Goal: Information Seeking & Learning: Check status

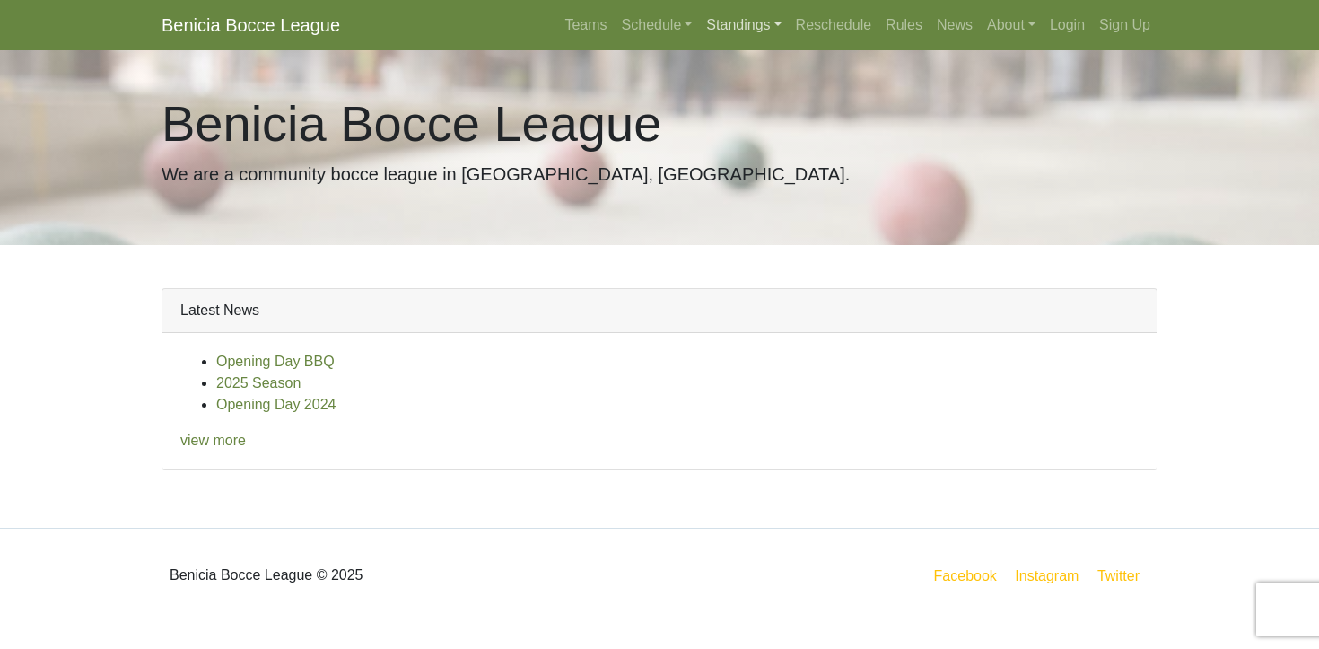
click at [733, 26] on link "Standings" at bounding box center [743, 25] width 89 height 36
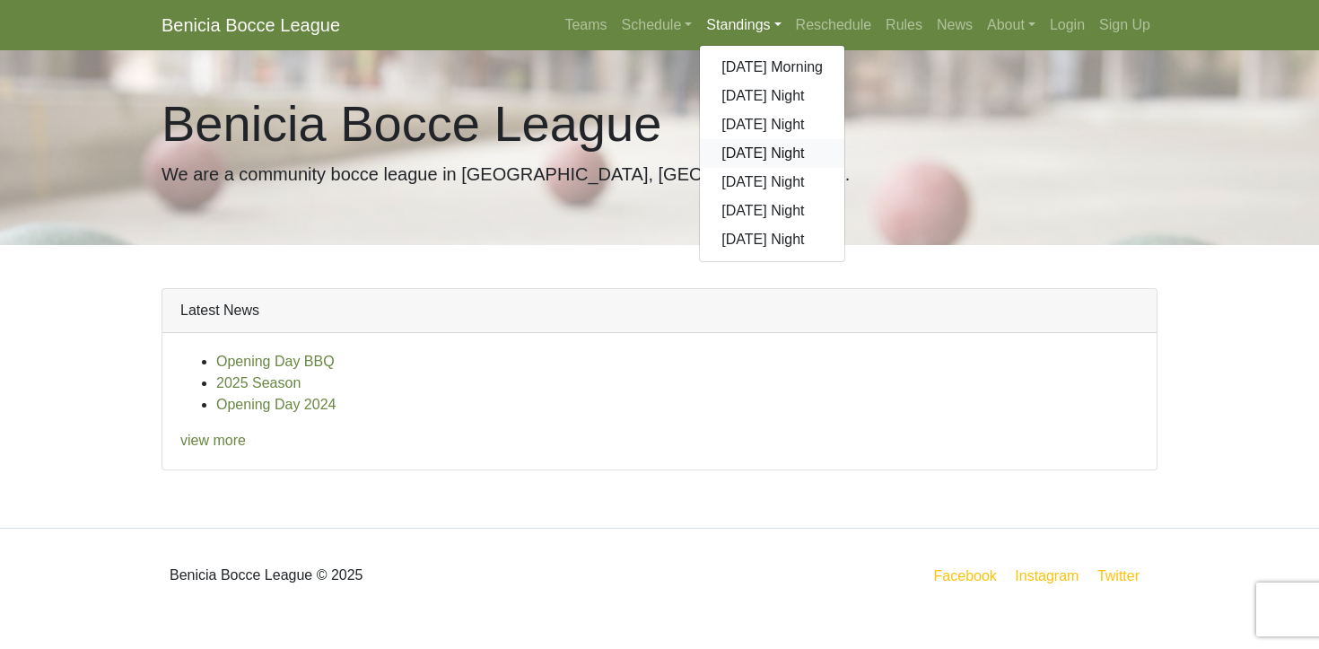
click at [757, 153] on link "[DATE] Night" at bounding box center [772, 153] width 144 height 29
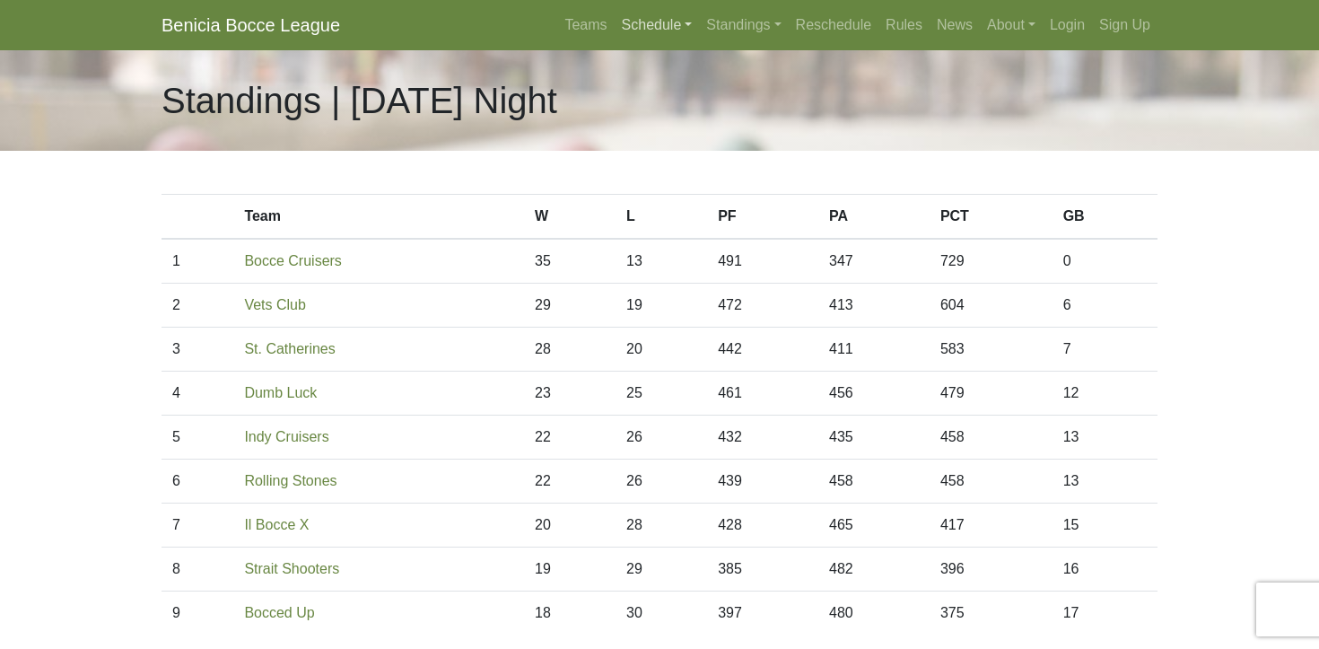
click at [628, 20] on link "Schedule" at bounding box center [657, 25] width 85 height 36
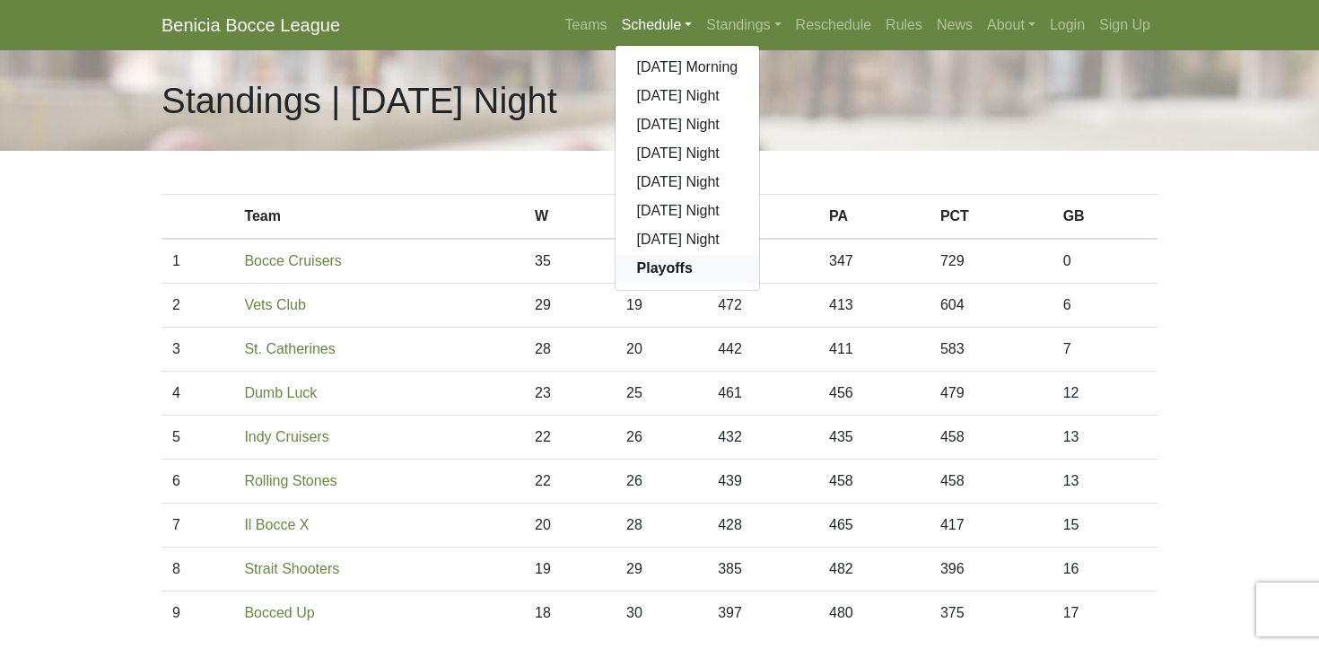
click at [649, 270] on strong "Playoffs" at bounding box center [665, 267] width 56 height 15
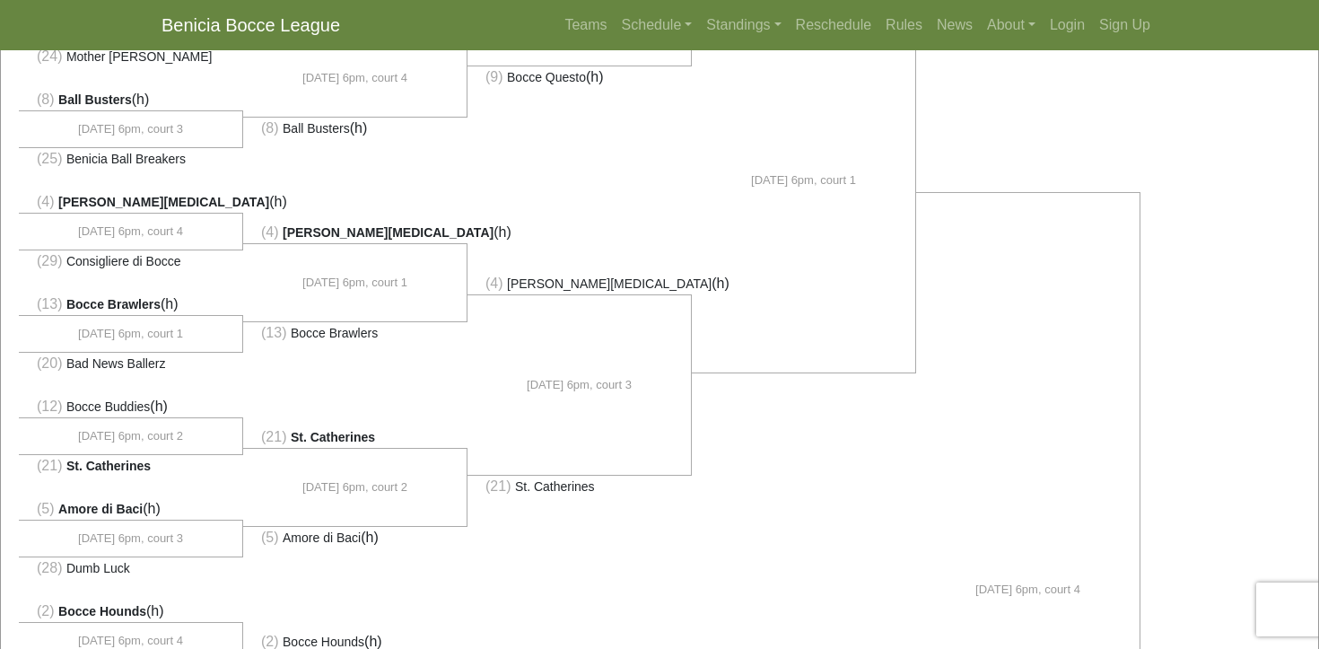
scroll to position [395, 0]
